Goal: Book appointment/travel/reservation

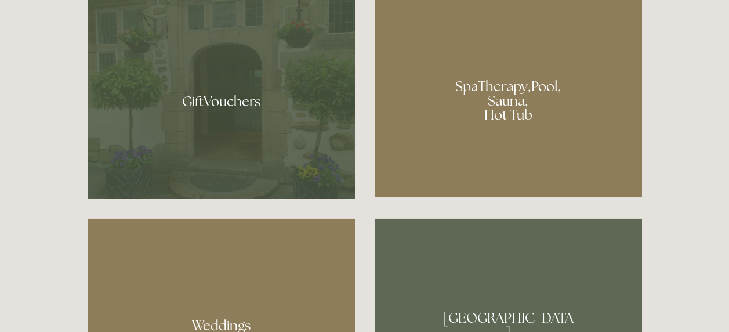
scroll to position [774, 0]
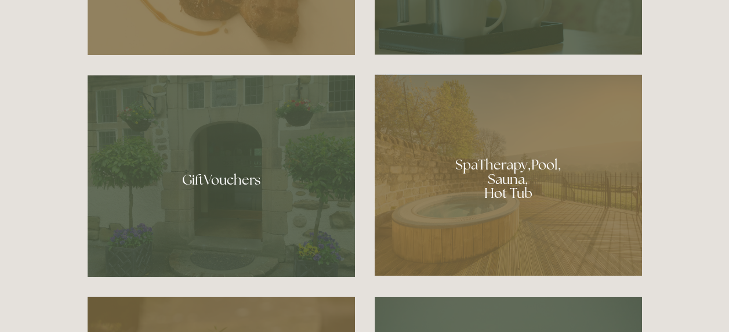
click at [487, 163] on div at bounding box center [509, 174] width 268 height 201
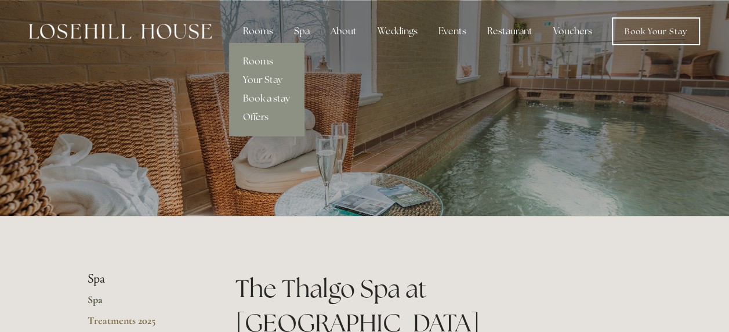
click at [267, 33] on div "Rooms" at bounding box center [258, 31] width 49 height 23
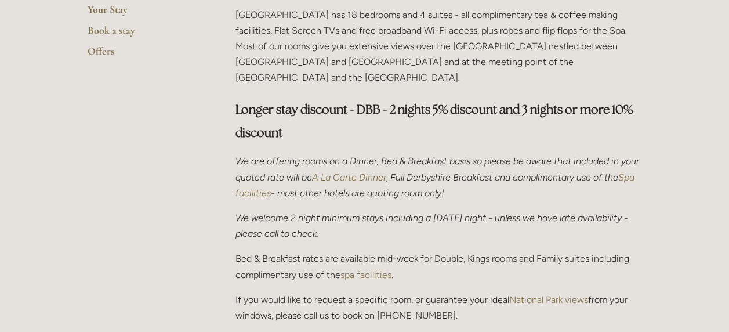
scroll to position [359, 0]
